Goal: Information Seeking & Learning: Understand process/instructions

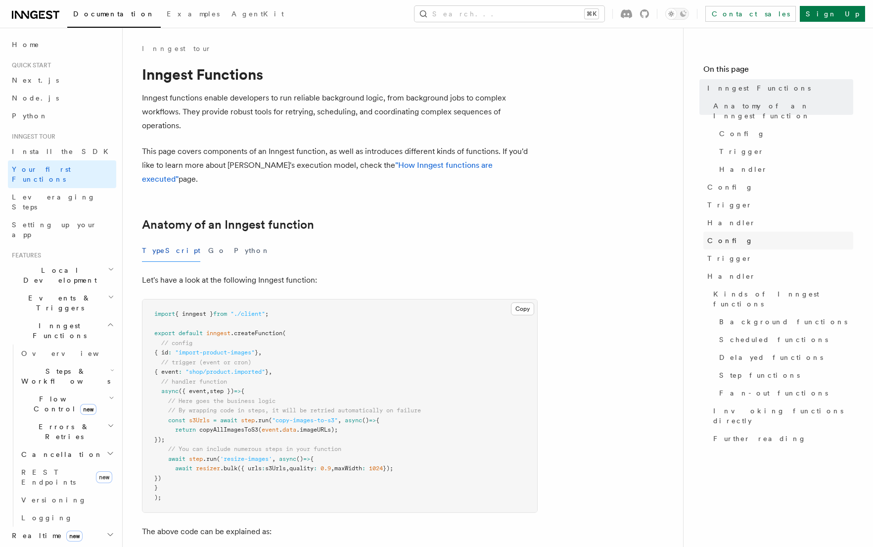
click at [734, 232] on link "Config" at bounding box center [779, 241] width 150 height 18
click at [729, 129] on span "Config" at bounding box center [743, 134] width 46 height 10
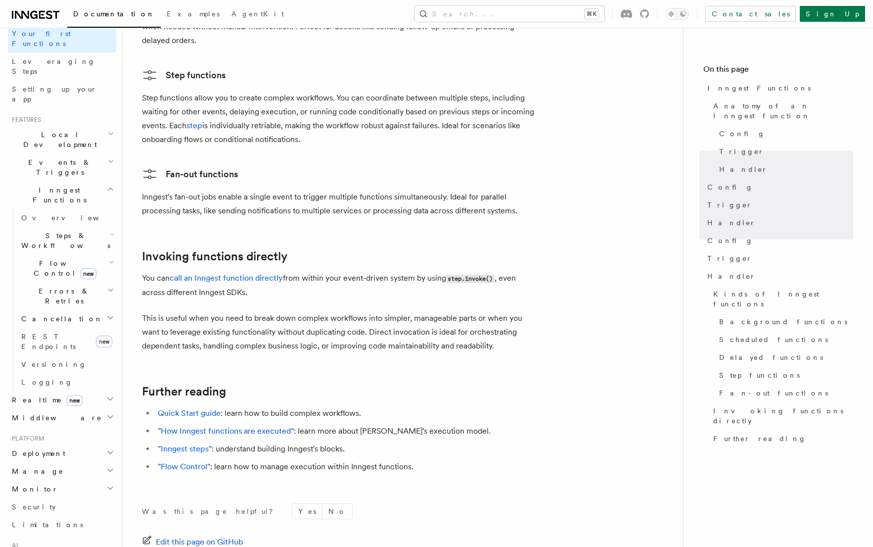
scroll to position [135, 0]
click at [60, 209] on link "Overview" at bounding box center [66, 218] width 99 height 18
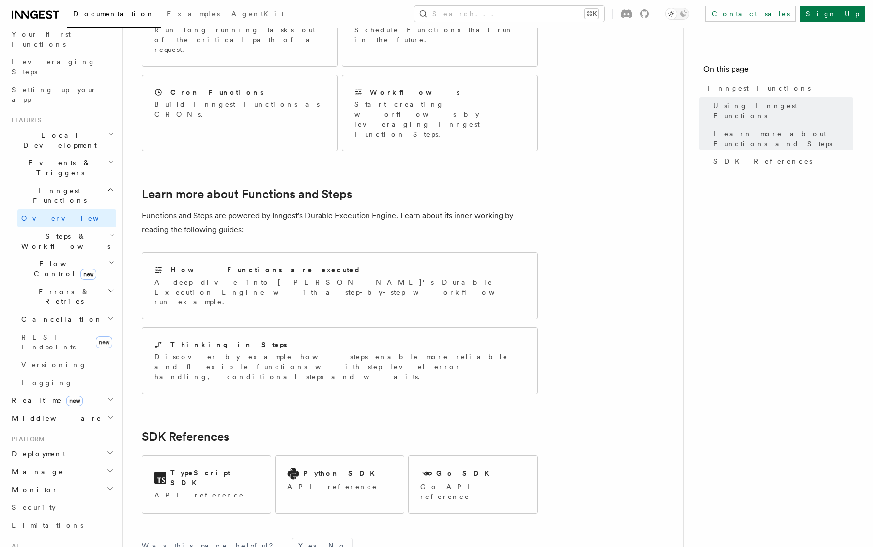
scroll to position [605, 0]
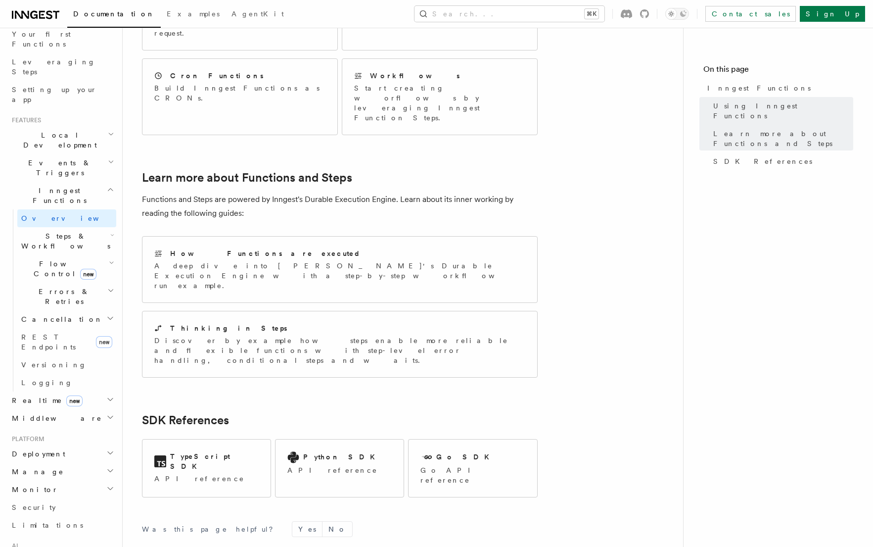
click at [57, 231] on span "Steps & Workflows" at bounding box center [63, 241] width 93 height 20
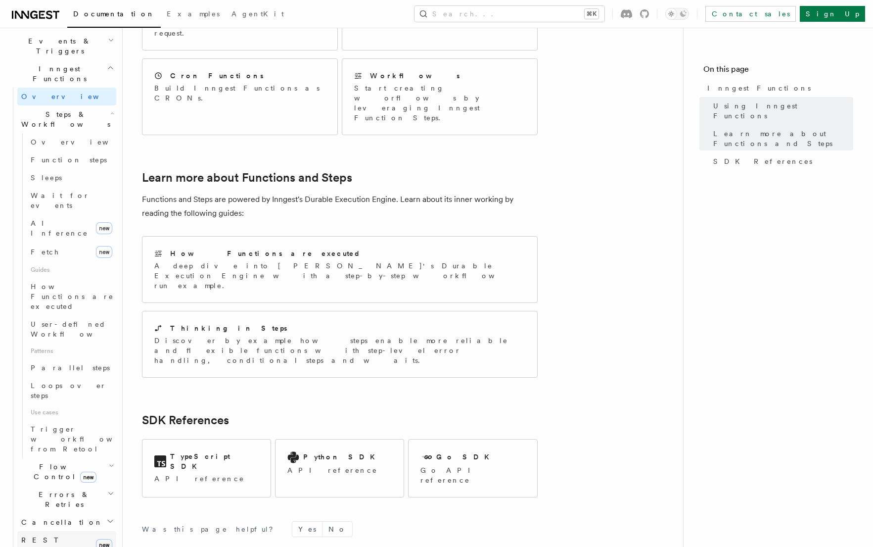
scroll to position [337, 0]
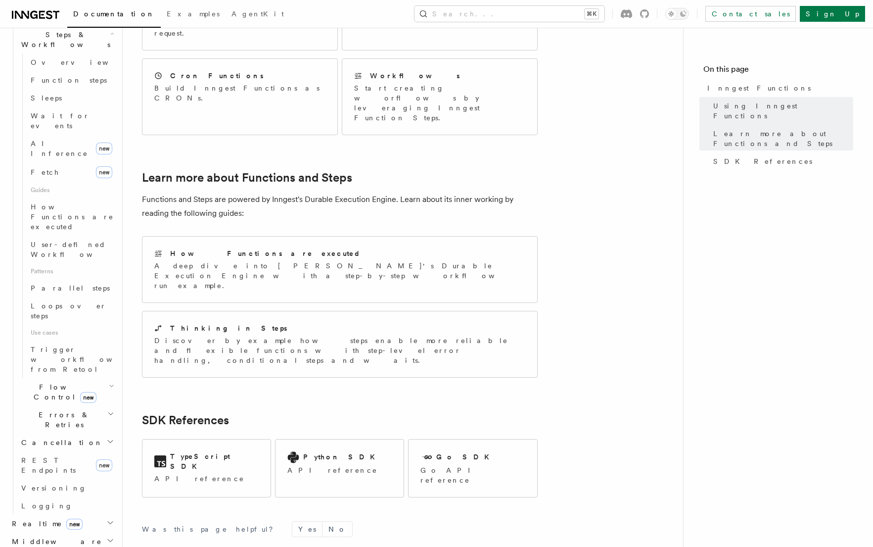
click at [59, 382] on span "Flow Control new" at bounding box center [63, 392] width 92 height 20
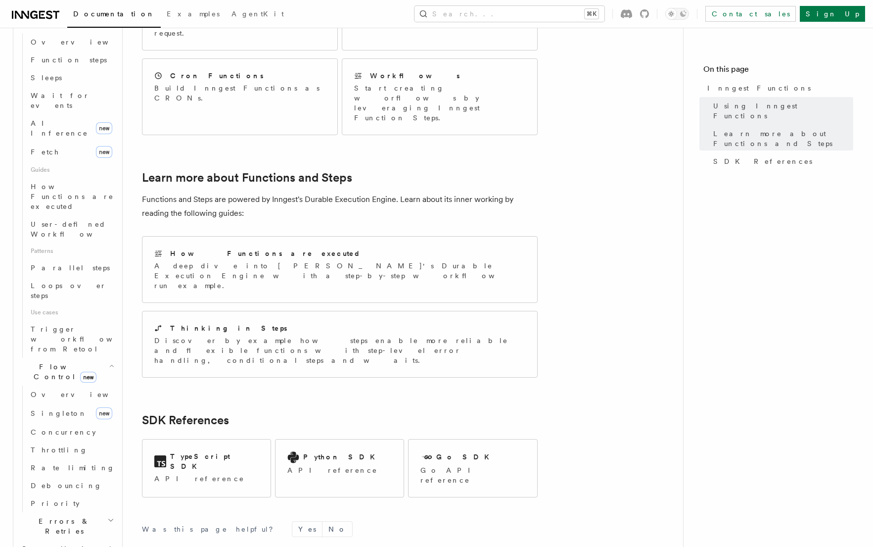
scroll to position [377, 0]
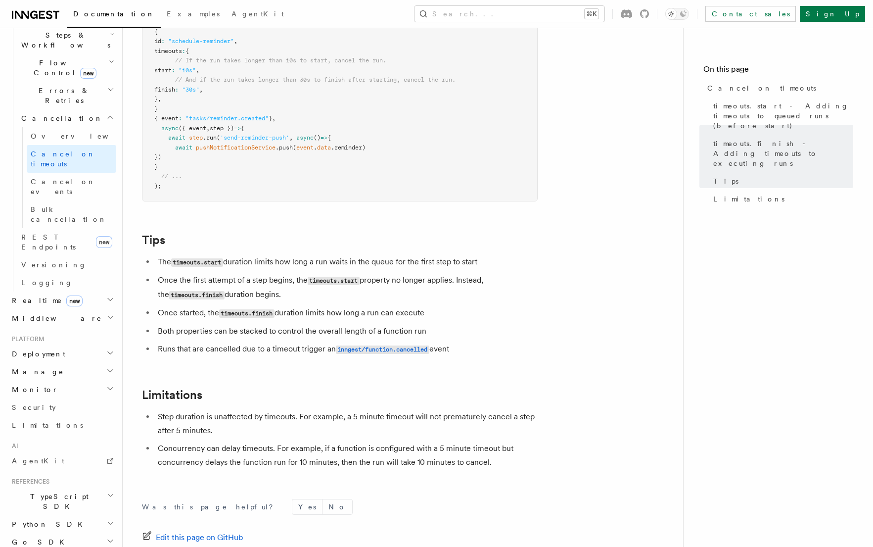
scroll to position [773, 0]
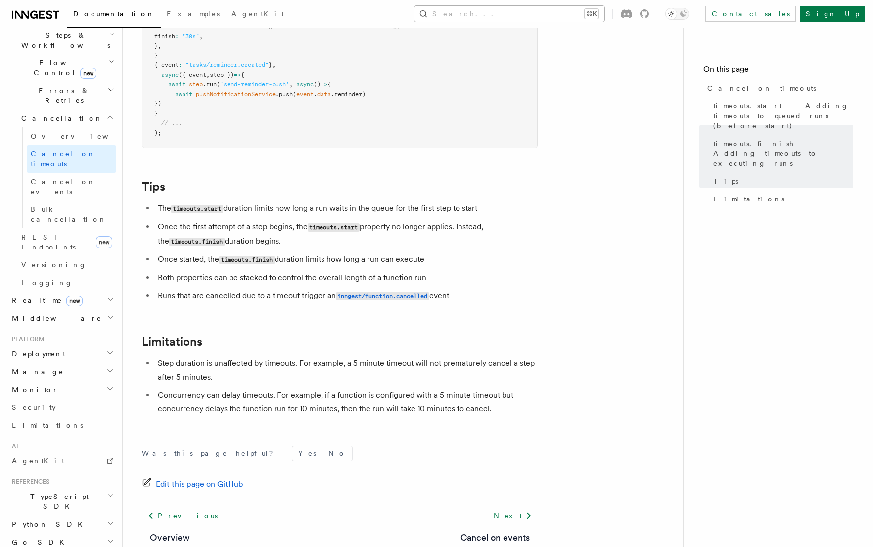
click at [569, 16] on button "Search... ⌘K" at bounding box center [510, 14] width 190 height 16
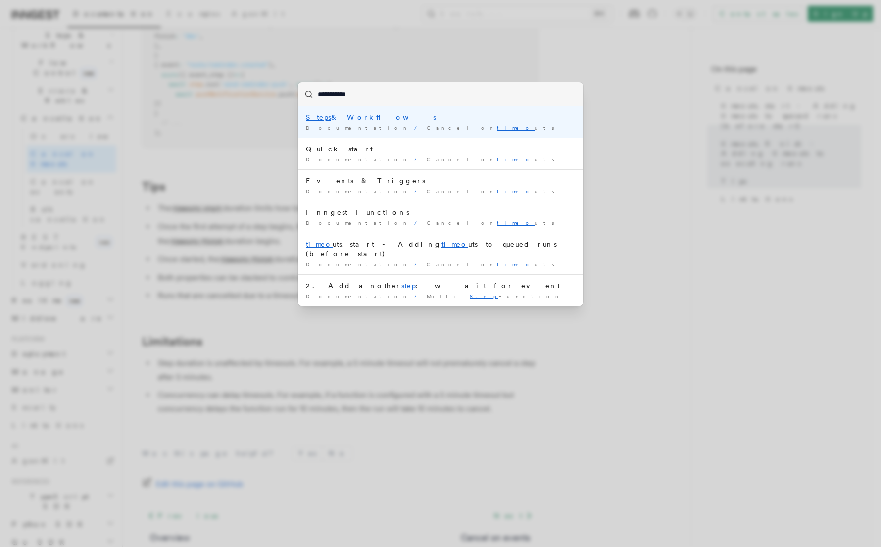
type input "**********"
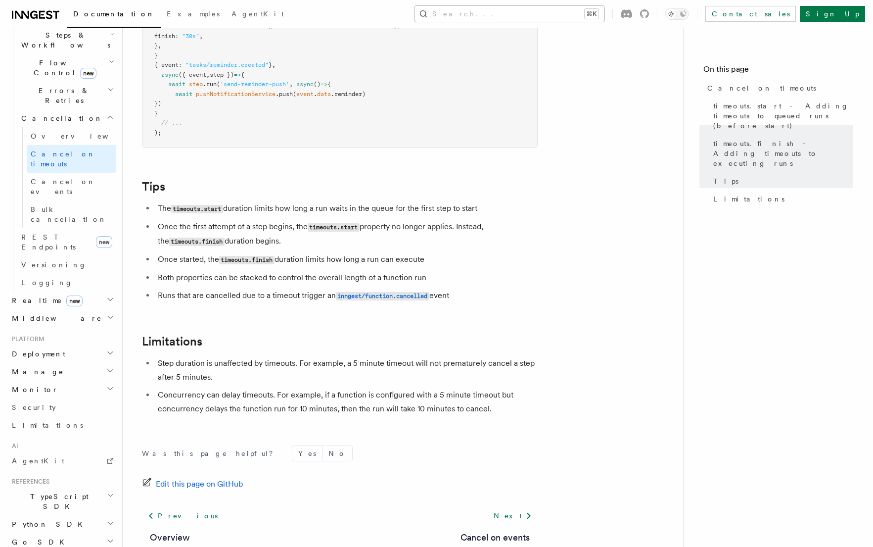
click at [539, 16] on button "Search... ⌘K" at bounding box center [510, 14] width 190 height 16
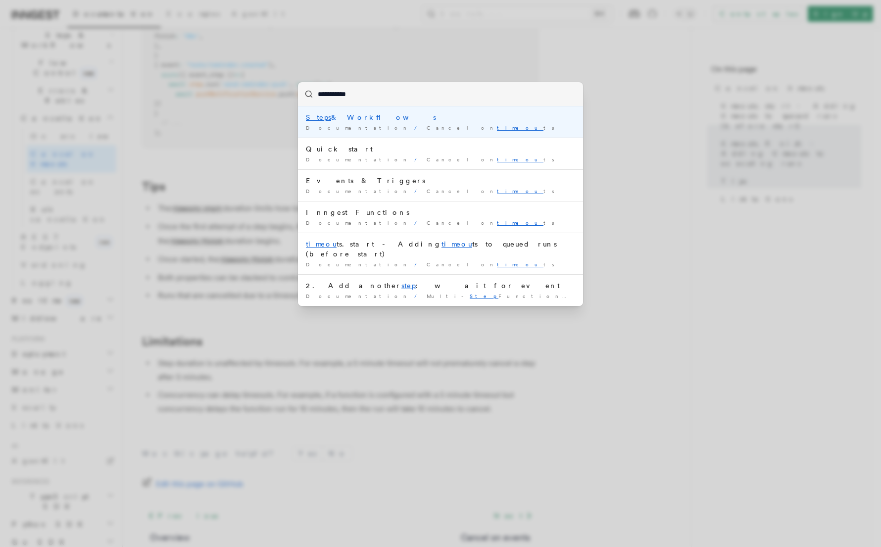
type input "**********"
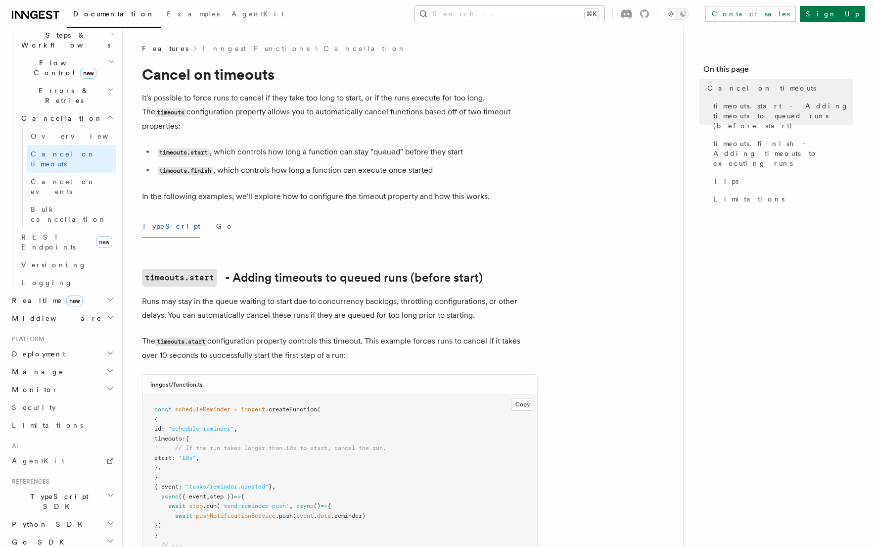
click at [520, 14] on button "Search... ⌘K" at bounding box center [510, 14] width 190 height 16
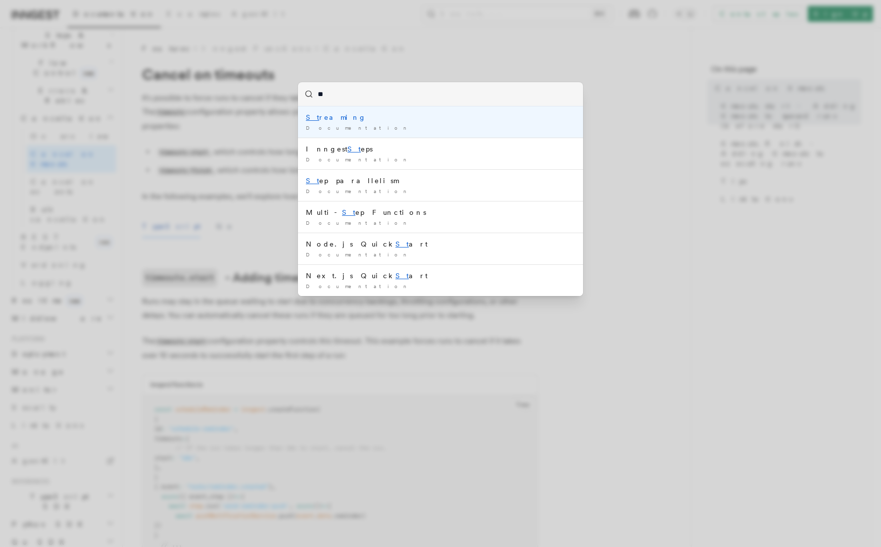
type input "***"
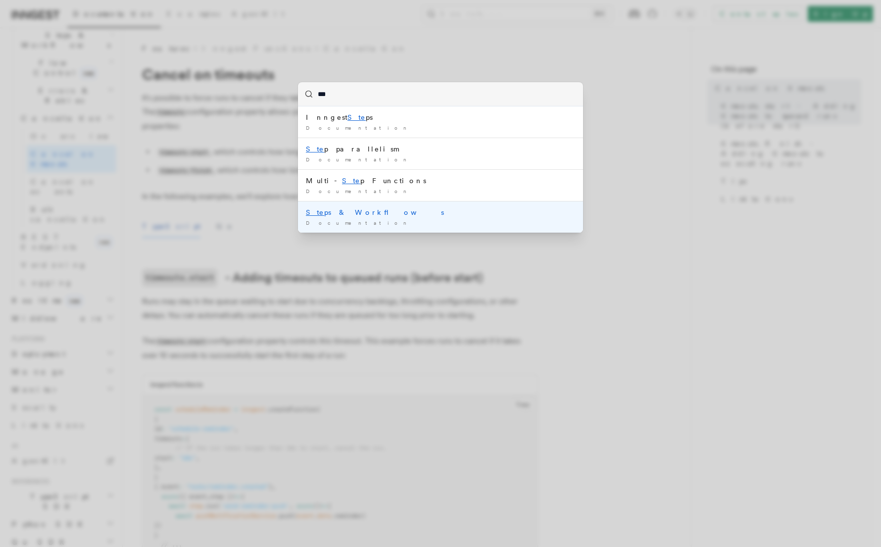
click at [308, 213] on mark "Ste" at bounding box center [315, 212] width 18 height 8
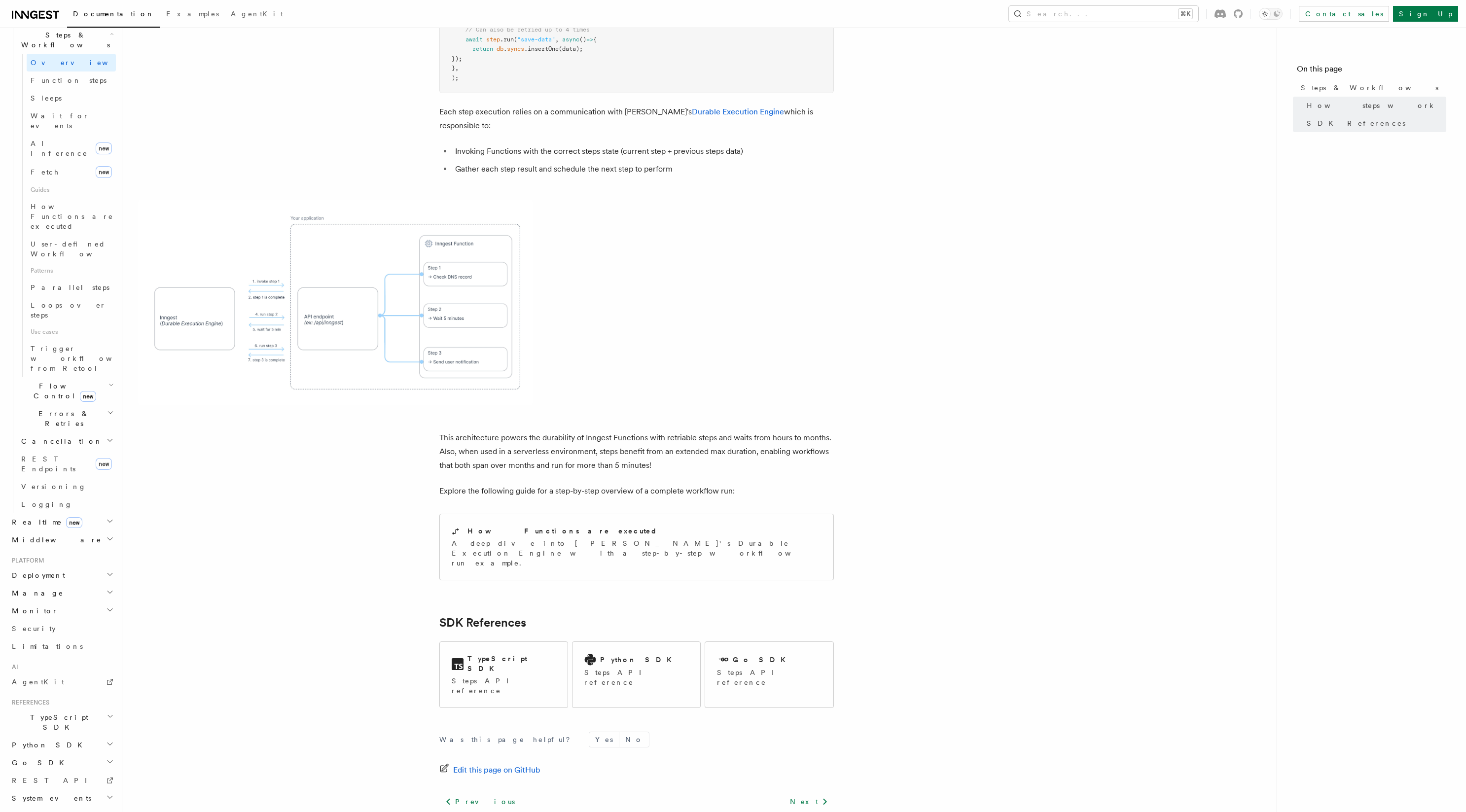
scroll to position [263, 0]
